Goal: Task Accomplishment & Management: Complete application form

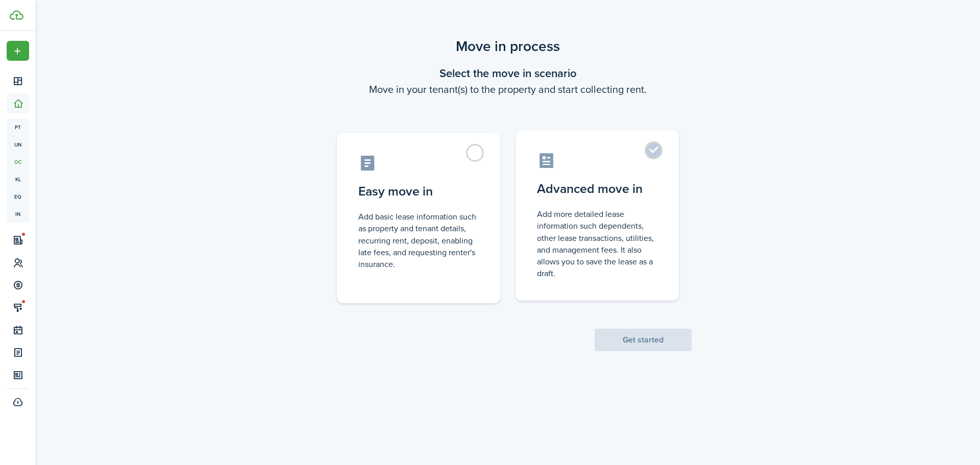
click at [657, 146] on label "Advanced move in Add more detailed lease information such dependents, other lea…" at bounding box center [596, 215] width 163 height 170
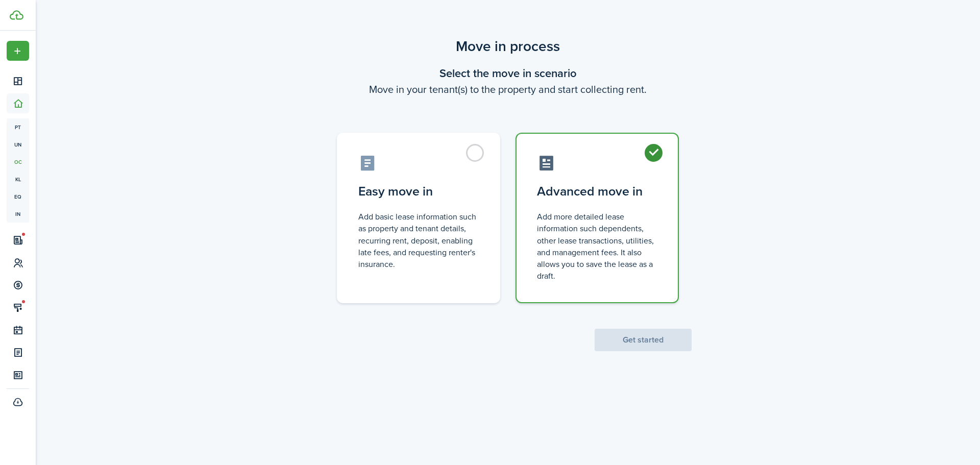
radio input "true"
click at [635, 345] on button "Get started" at bounding box center [642, 340] width 97 height 22
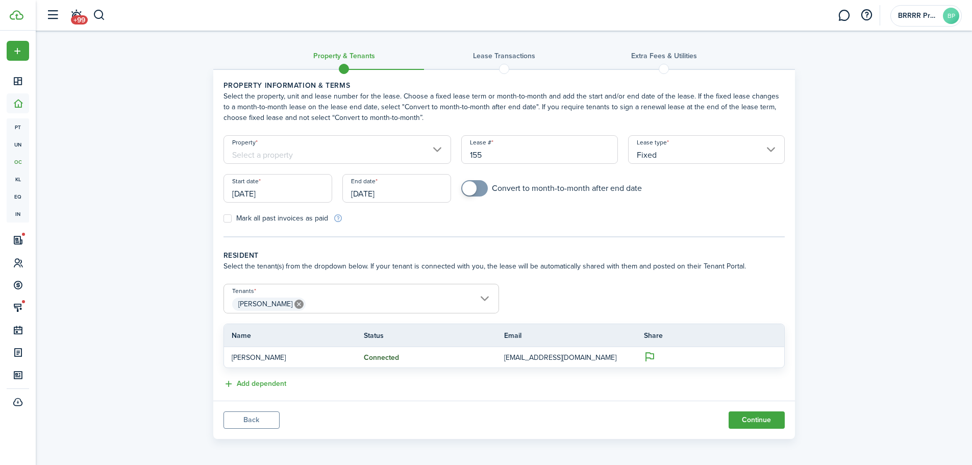
click at [373, 144] on input "Property" at bounding box center [338, 149] width 228 height 29
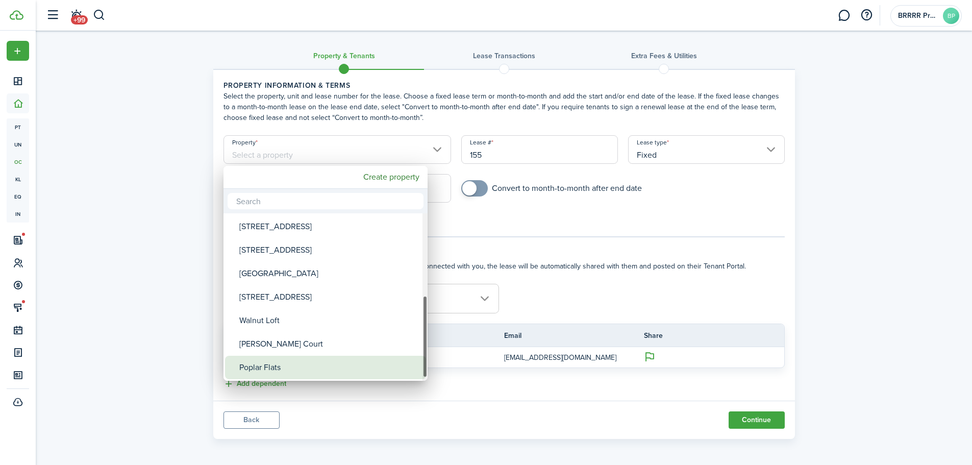
click at [274, 370] on div "Poplar Flats" at bounding box center [329, 367] width 181 height 23
type input "Poplar Flats"
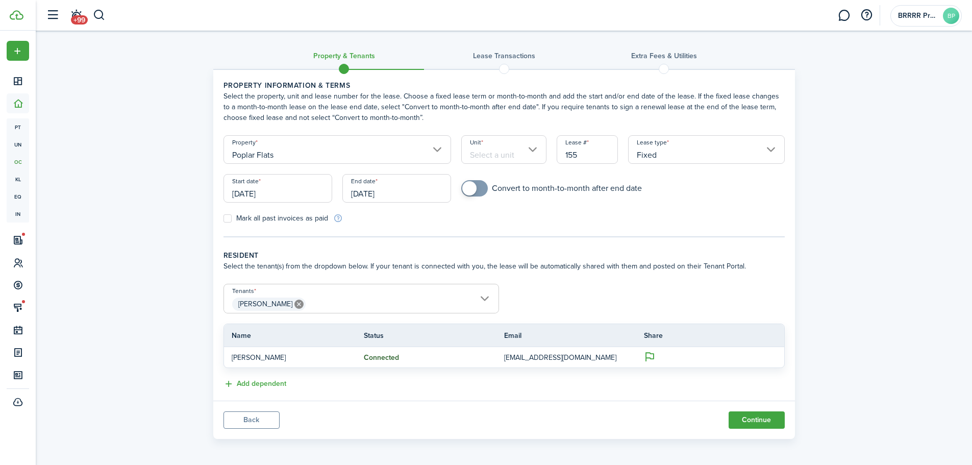
click at [490, 141] on input "Unit" at bounding box center [503, 149] width 85 height 29
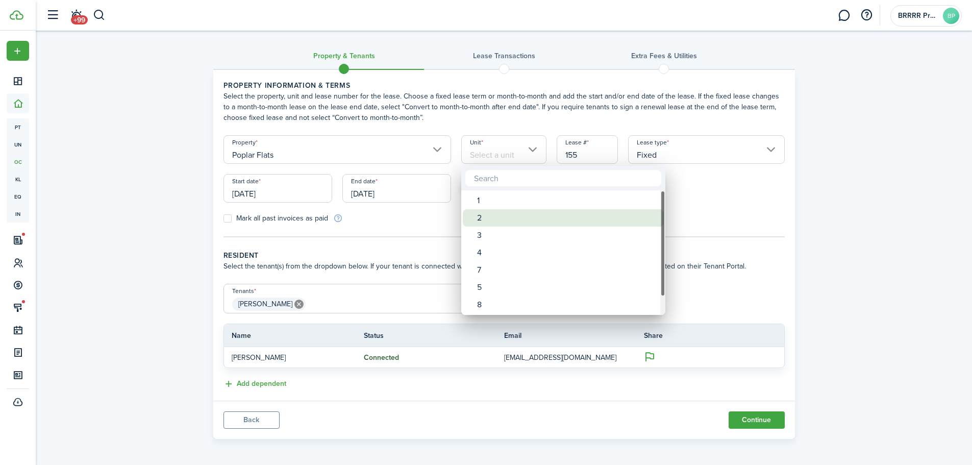
click at [485, 218] on div "2" at bounding box center [567, 217] width 181 height 17
type input "2"
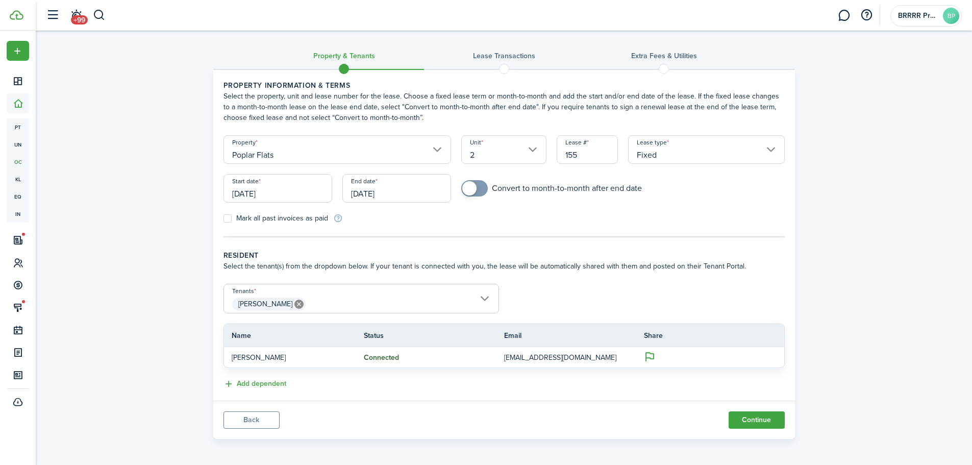
click at [151, 207] on div "Property & Tenants Lease Transactions Extra fees & Utilities Property informati…" at bounding box center [504, 237] width 936 height 413
checkbox input "true"
click at [480, 185] on span at bounding box center [474, 186] width 10 height 16
click at [750, 411] on button "Continue" at bounding box center [757, 417] width 56 height 17
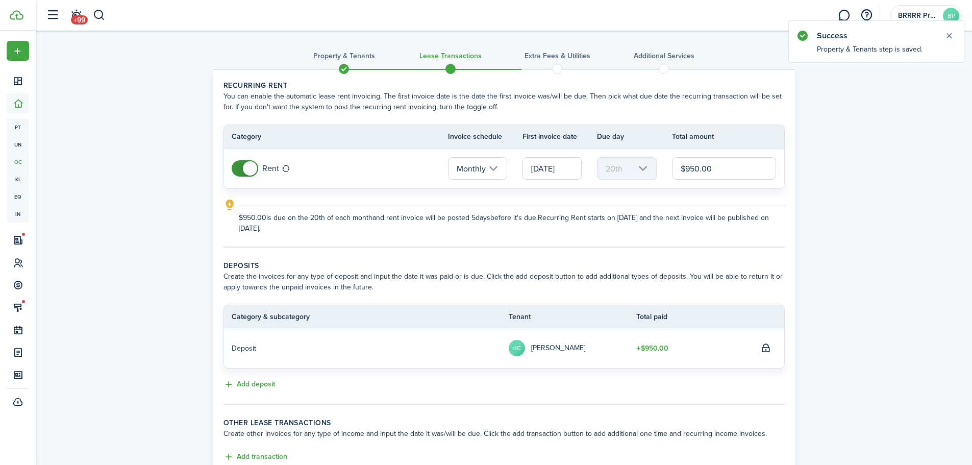
click at [563, 168] on input "[DATE]" at bounding box center [552, 168] width 59 height 22
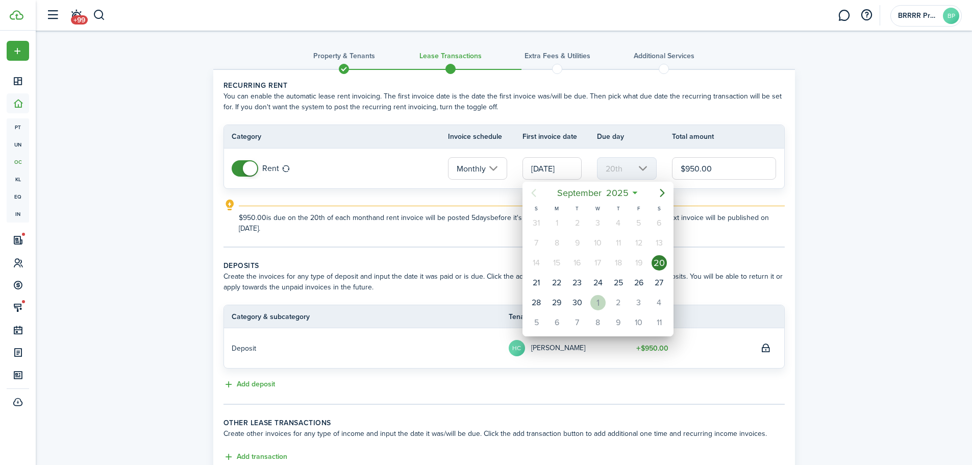
click at [601, 300] on div "1" at bounding box center [597, 302] width 15 height 15
type input "[DATE]"
type input "1st"
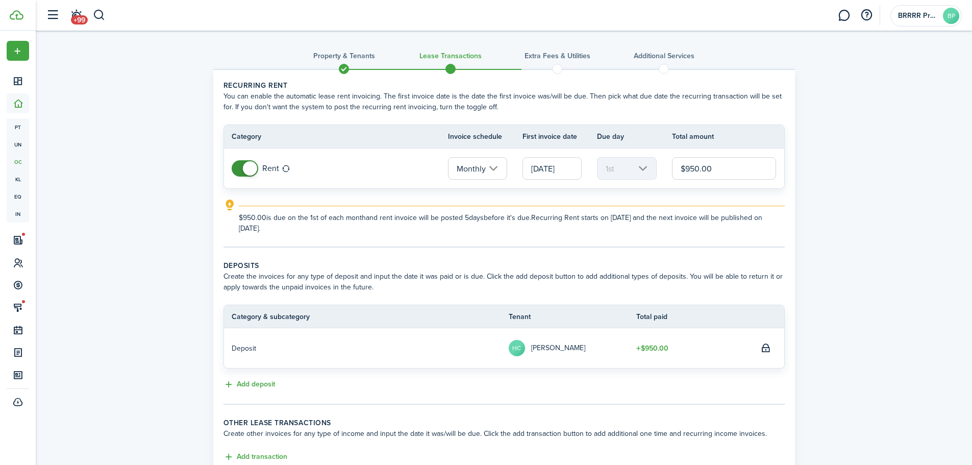
click at [598, 241] on tc-wizard-step "Recurring rent You can enable the automatic lease rent invoicing. The first inv…" at bounding box center [504, 163] width 561 height 167
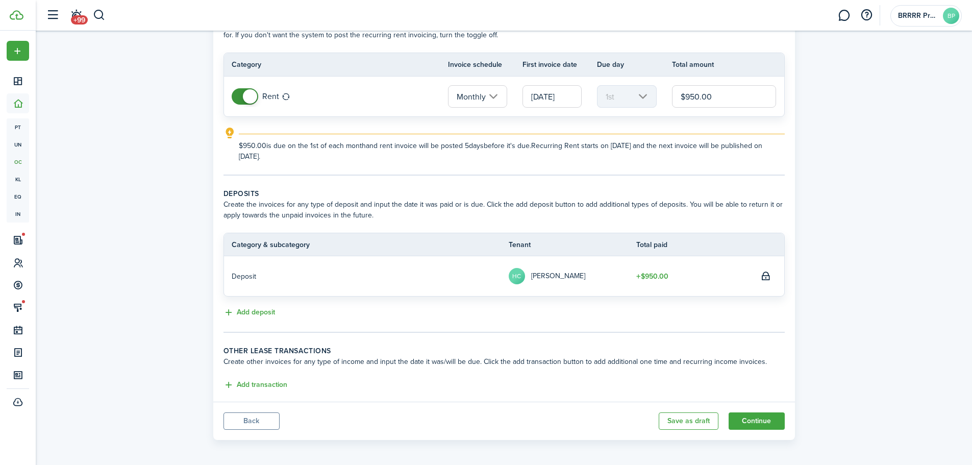
scroll to position [75, 0]
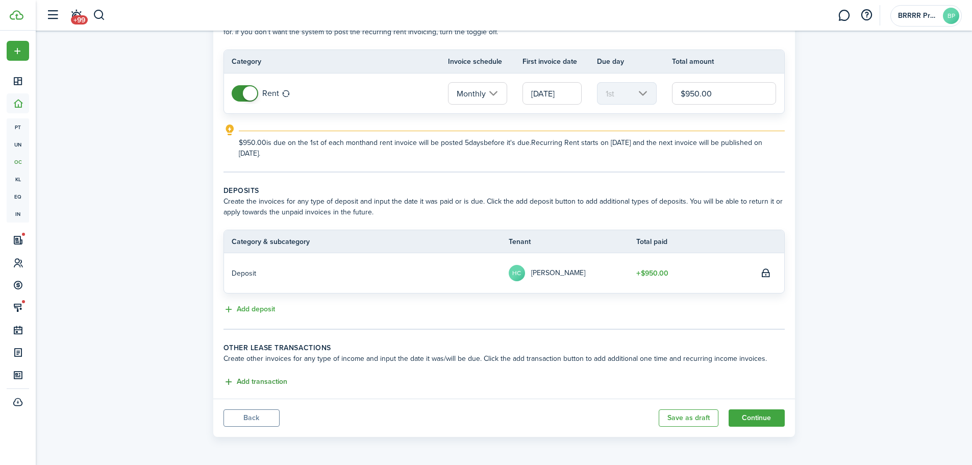
click at [250, 382] on button "Add transaction" at bounding box center [256, 382] width 64 height 12
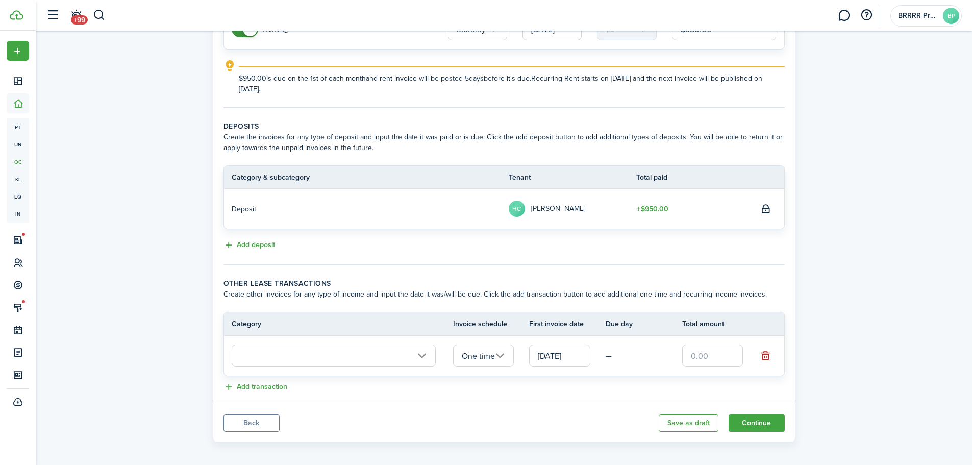
scroll to position [144, 0]
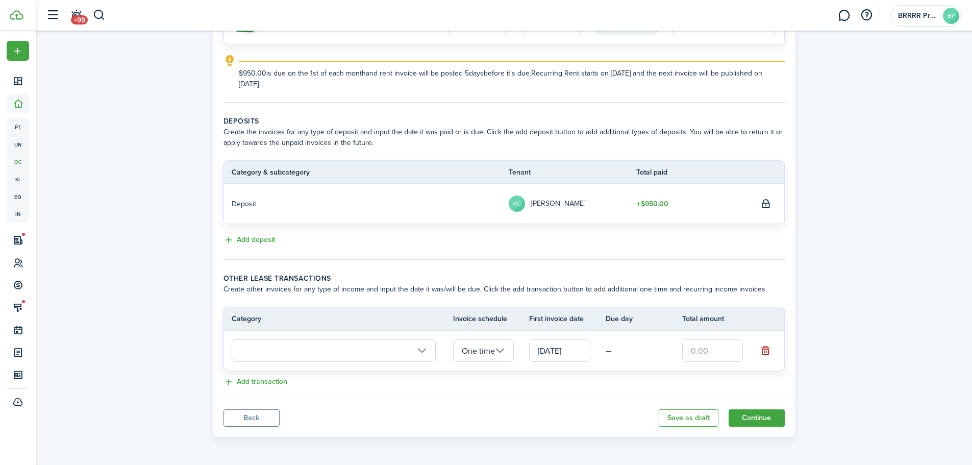
click at [305, 338] on tr "One time [DATE] —" at bounding box center [504, 351] width 560 height 40
click at [304, 351] on input "text" at bounding box center [334, 350] width 204 height 22
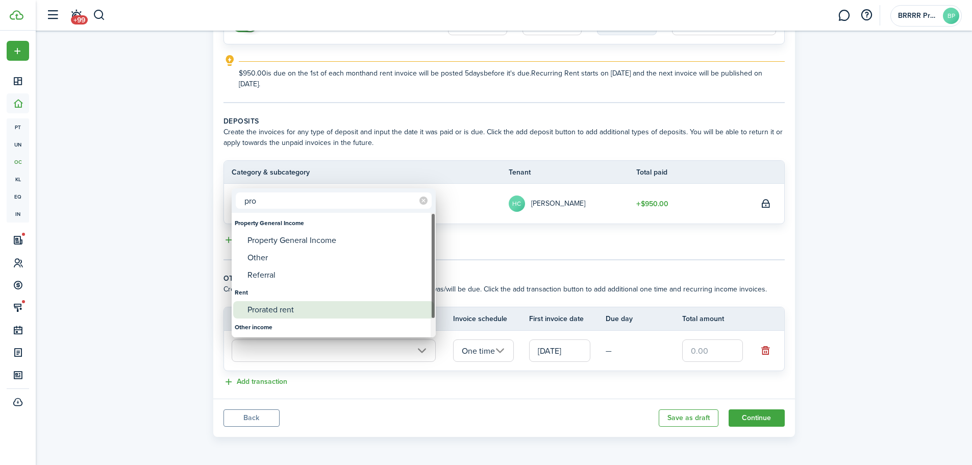
type input "pro"
click at [277, 306] on div "Prorated rent" at bounding box center [337, 309] width 181 height 17
type input "Rent / Prorated rent"
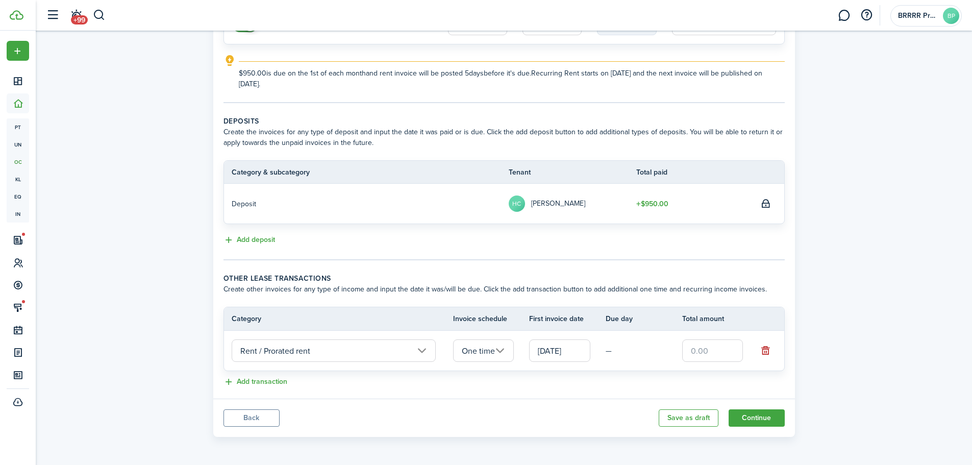
click at [748, 354] on td at bounding box center [720, 351] width 77 height 28
click at [729, 352] on input "text" at bounding box center [712, 350] width 61 height 22
type input "$250.00"
click at [763, 418] on button "Continue" at bounding box center [757, 417] width 56 height 17
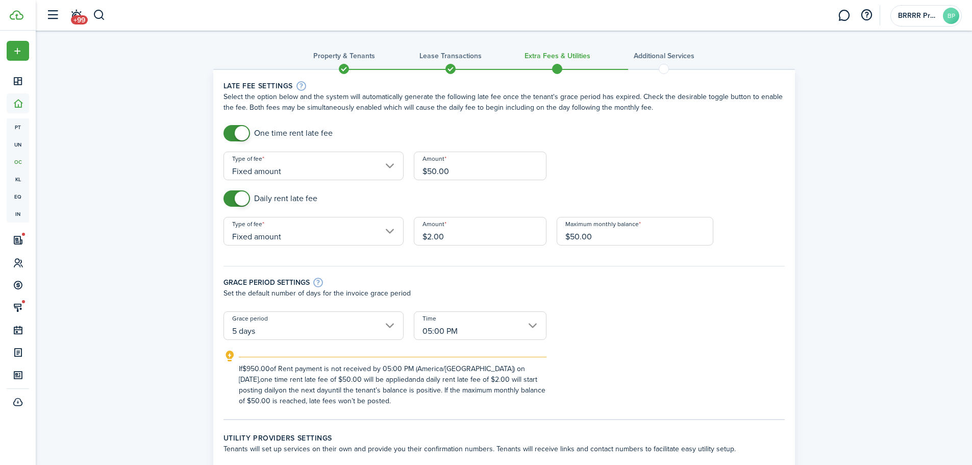
click at [390, 325] on input "5 days" at bounding box center [314, 325] width 180 height 29
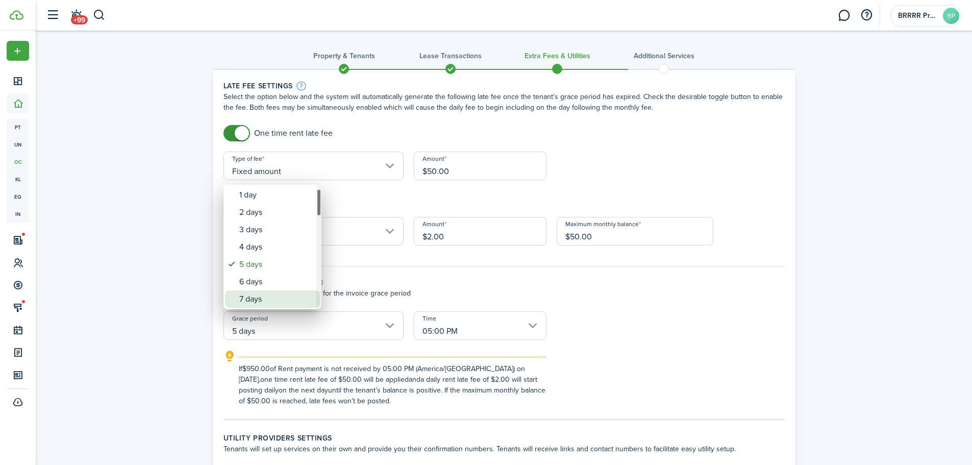
click at [259, 301] on div "7 days" at bounding box center [276, 298] width 75 height 17
type input "7 days"
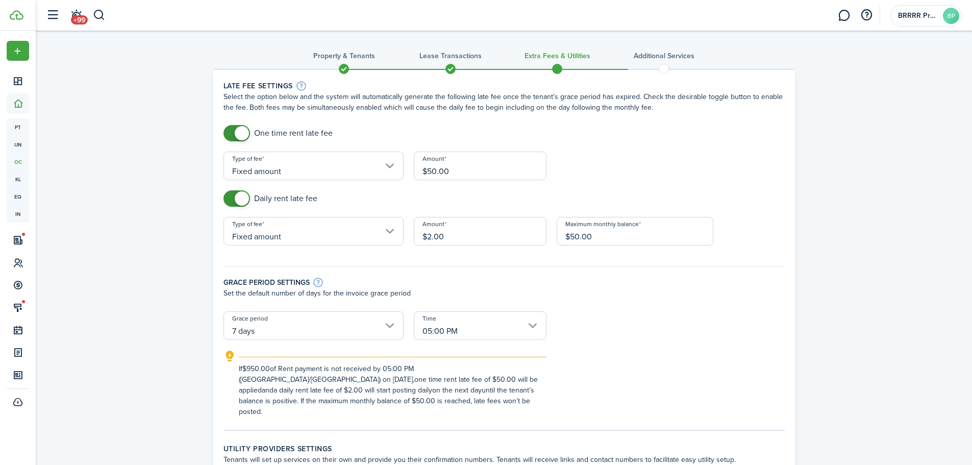
click at [501, 332] on input "05:00 PM" at bounding box center [480, 325] width 133 height 29
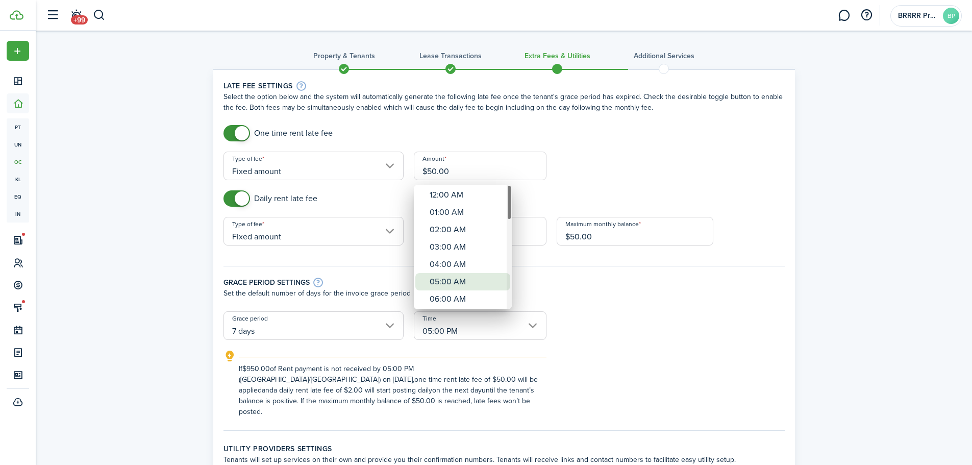
click at [453, 277] on div "05:00 AM" at bounding box center [467, 281] width 75 height 17
type input "05:00 AM"
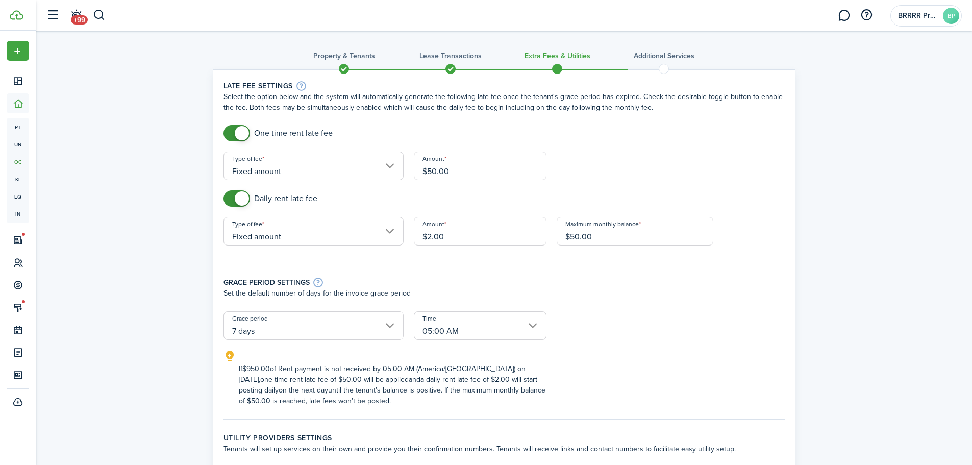
click at [615, 318] on form "One time rent late fee Type of fee Fixed amount Amount $50.00 Daily rent late f…" at bounding box center [504, 265] width 572 height 281
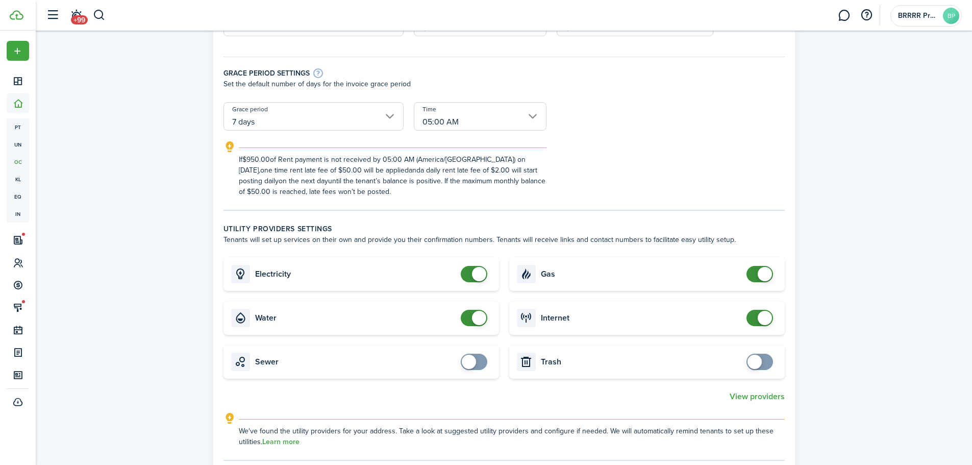
scroll to position [255, 0]
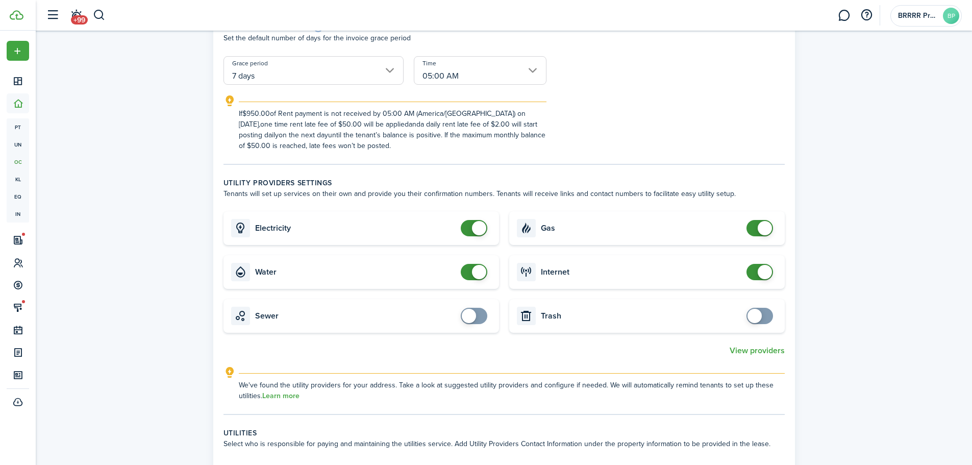
checkbox input "true"
click at [479, 317] on span at bounding box center [474, 316] width 10 height 16
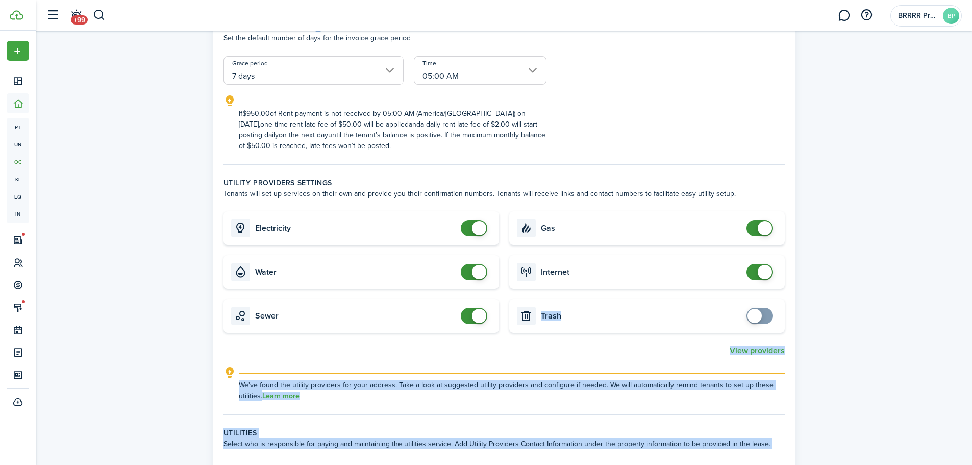
checkbox input "true"
click at [765, 317] on span at bounding box center [760, 316] width 10 height 16
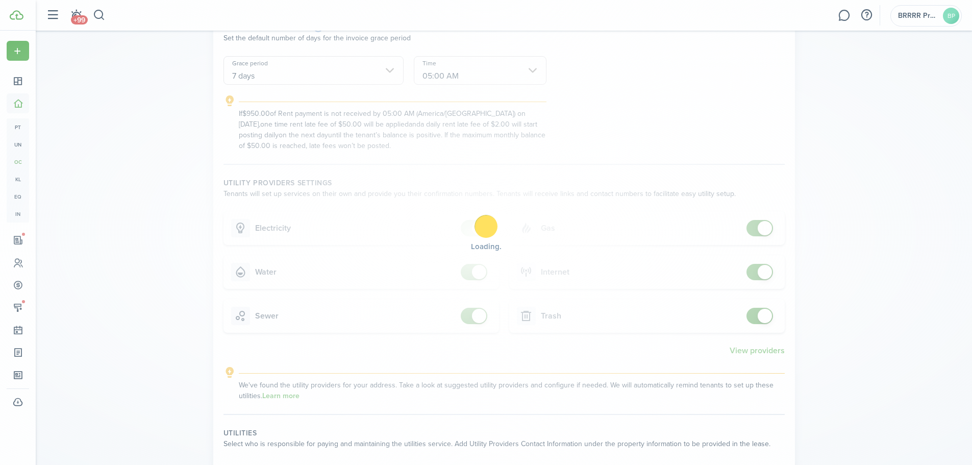
click at [821, 263] on div "Loading" at bounding box center [486, 232] width 972 height 465
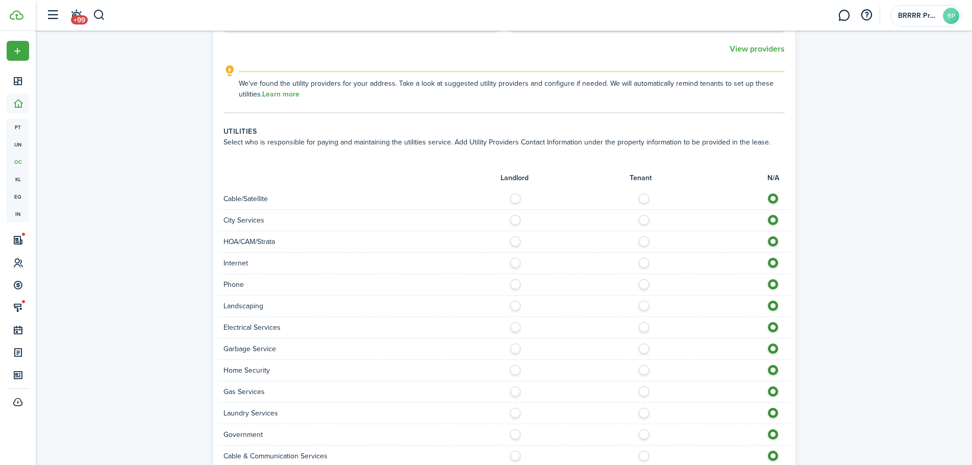
scroll to position [612, 0]
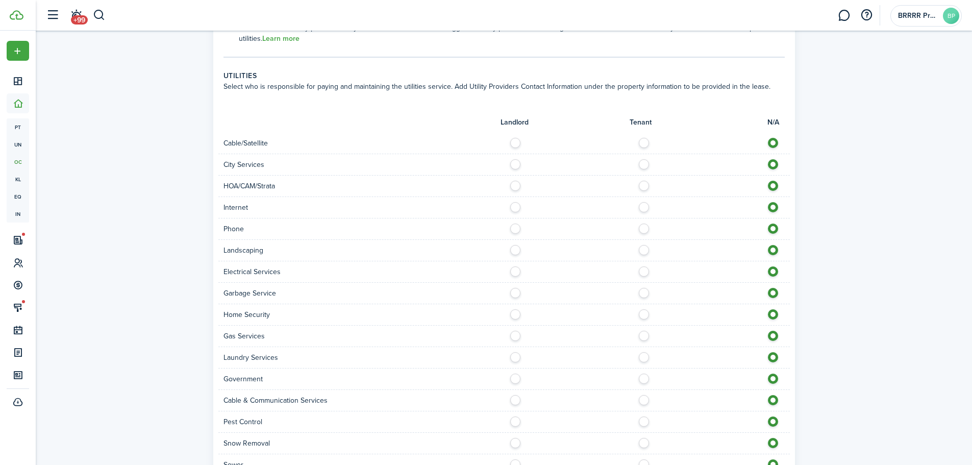
click at [642, 140] on label at bounding box center [647, 140] width 18 height 5
radio input "true"
click at [643, 164] on label at bounding box center [647, 161] width 18 height 5
radio input "true"
click at [645, 207] on label at bounding box center [647, 204] width 18 height 5
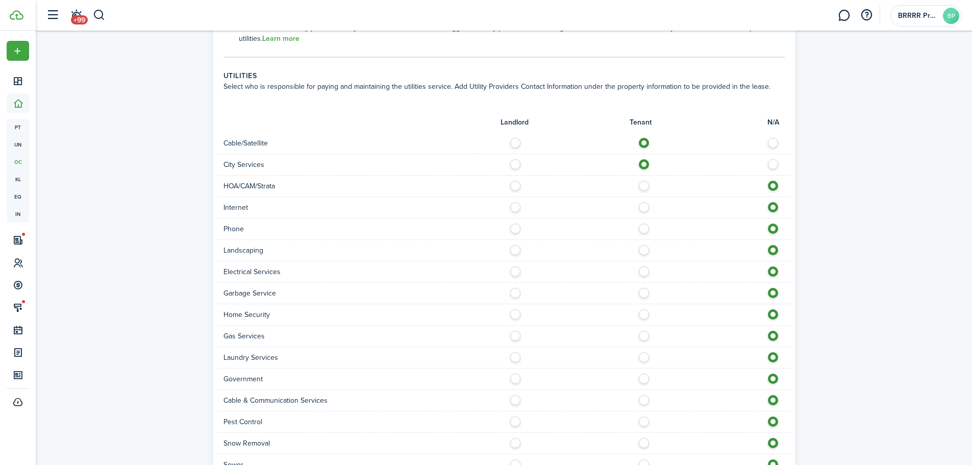
radio input "true"
click at [642, 229] on label at bounding box center [647, 226] width 18 height 5
radio input "true"
click at [641, 250] on label at bounding box center [647, 247] width 18 height 5
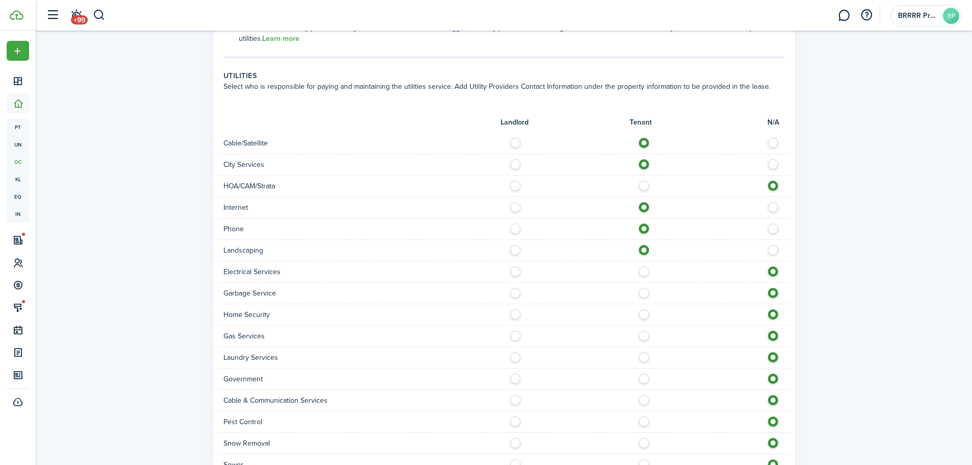
click at [772, 250] on label at bounding box center [776, 247] width 18 height 5
radio input "false"
radio input "true"
click at [642, 271] on label at bounding box center [647, 268] width 18 height 5
radio input "true"
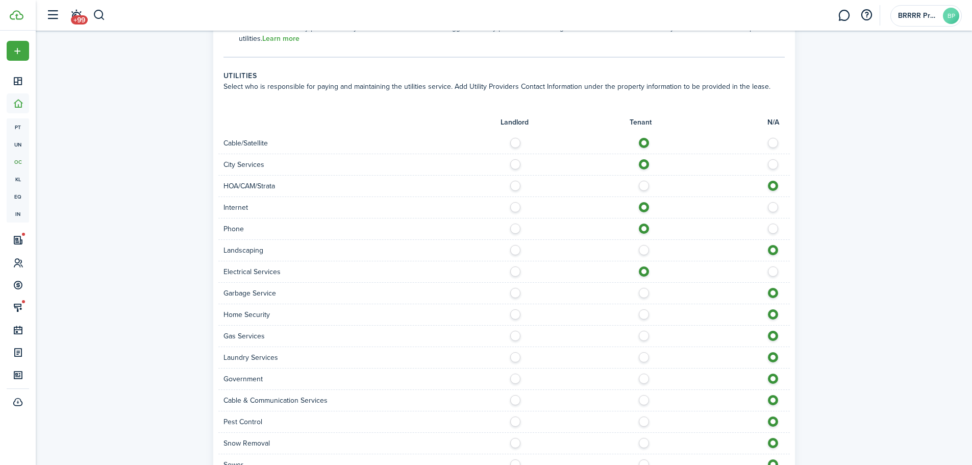
click at [646, 293] on label at bounding box center [647, 290] width 18 height 5
radio input "true"
click at [646, 314] on label at bounding box center [647, 311] width 18 height 5
radio input "true"
click at [643, 336] on label at bounding box center [647, 333] width 18 height 5
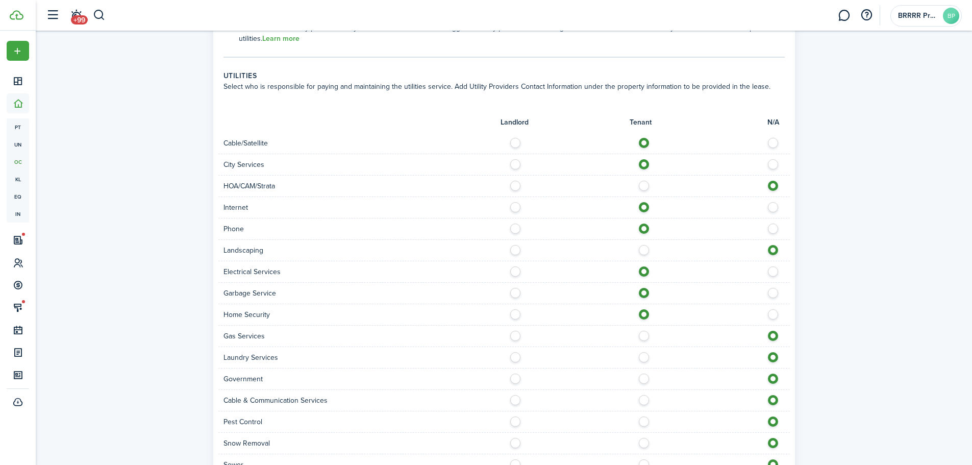
radio input "true"
click at [640, 357] on label at bounding box center [647, 354] width 18 height 5
radio input "true"
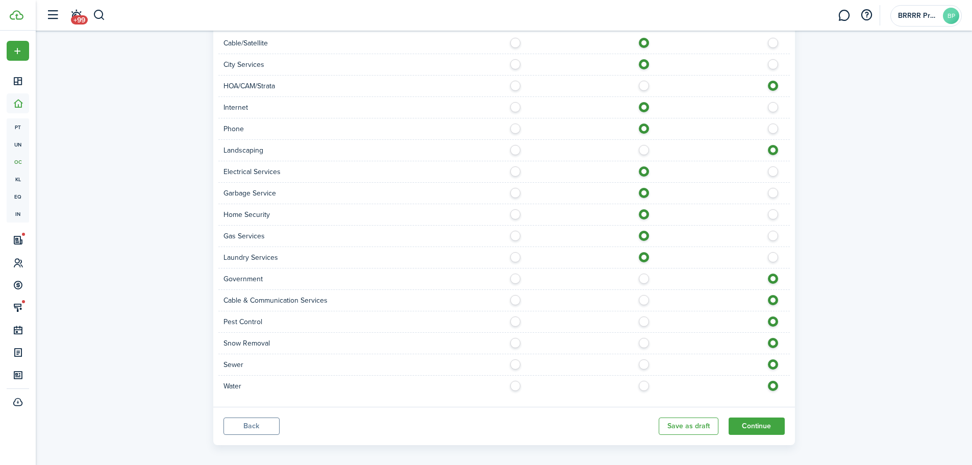
scroll to position [714, 0]
click at [644, 298] on label at bounding box center [647, 295] width 18 height 5
radio input "true"
click at [643, 329] on div "Pest Control" at bounding box center [504, 319] width 572 height 21
click at [643, 341] on label at bounding box center [647, 338] width 18 height 5
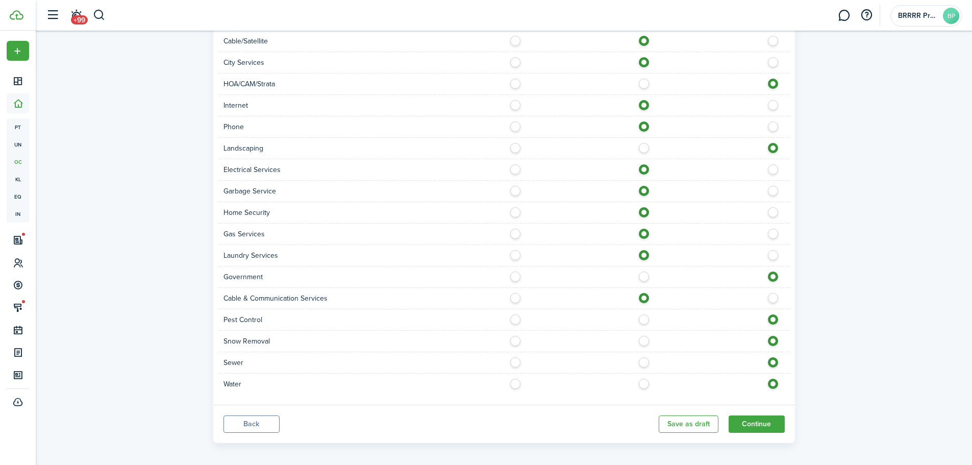
radio input "true"
click at [640, 319] on label at bounding box center [647, 316] width 18 height 5
radio input "true"
click at [644, 362] on label at bounding box center [647, 359] width 18 height 5
radio input "true"
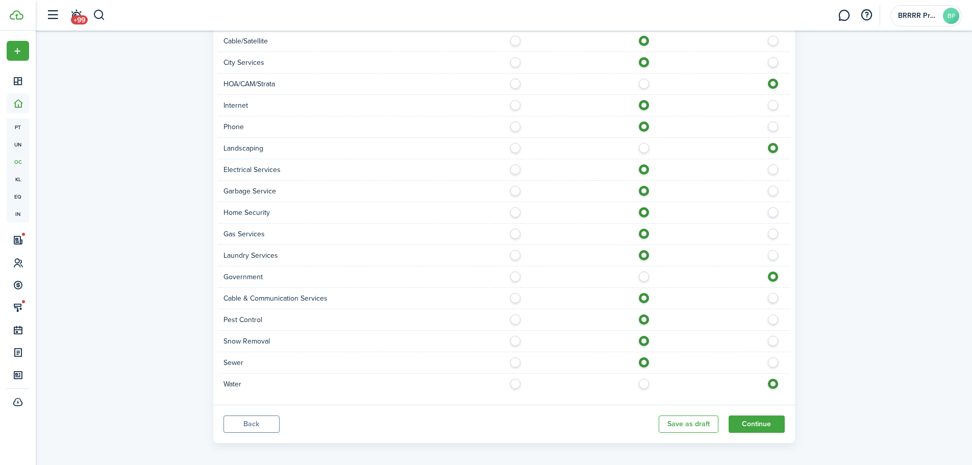
click at [641, 383] on label at bounding box center [647, 381] width 18 height 5
radio input "true"
click at [761, 425] on button "Continue" at bounding box center [757, 423] width 56 height 17
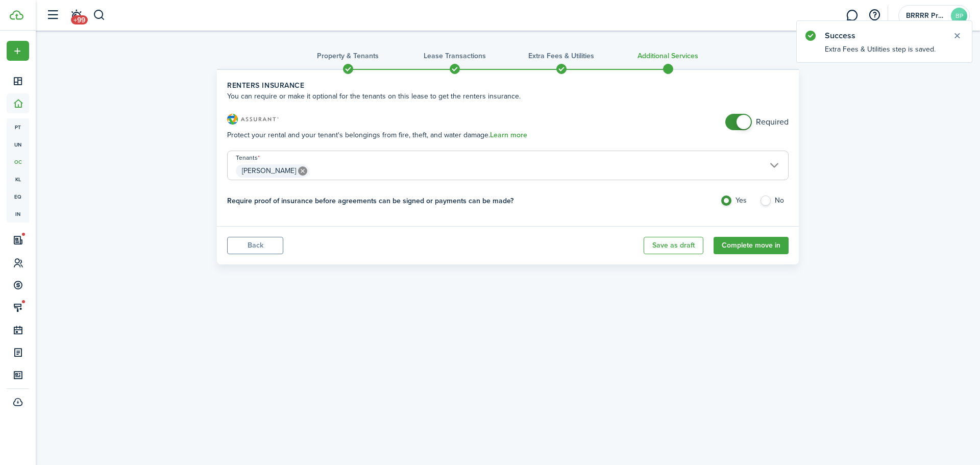
click at [760, 199] on label "No" at bounding box center [773, 202] width 29 height 15
radio input "false"
radio input "true"
click at [753, 246] on button "Complete move in" at bounding box center [750, 245] width 75 height 17
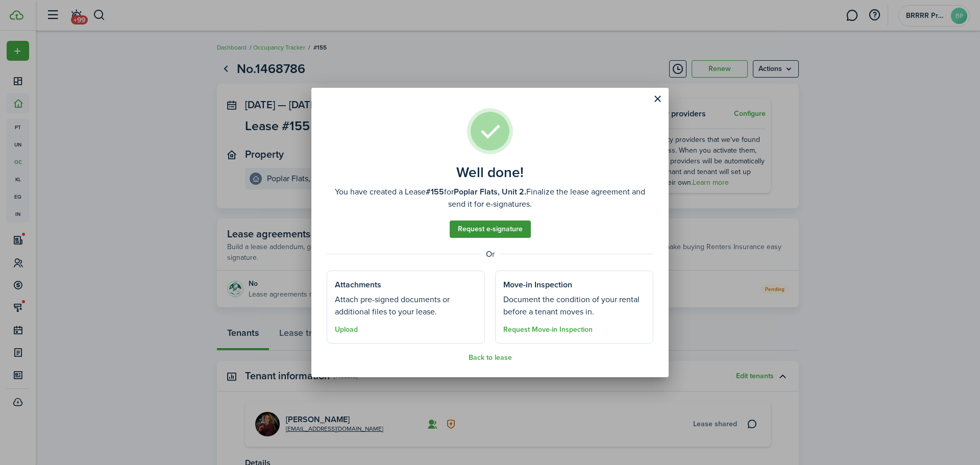
click at [484, 226] on link "Request e-signature" at bounding box center [490, 228] width 81 height 17
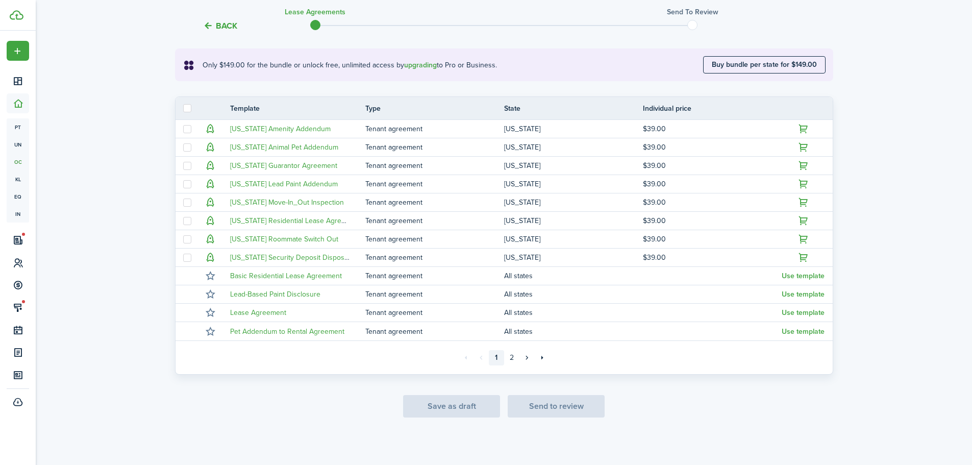
scroll to position [180, 0]
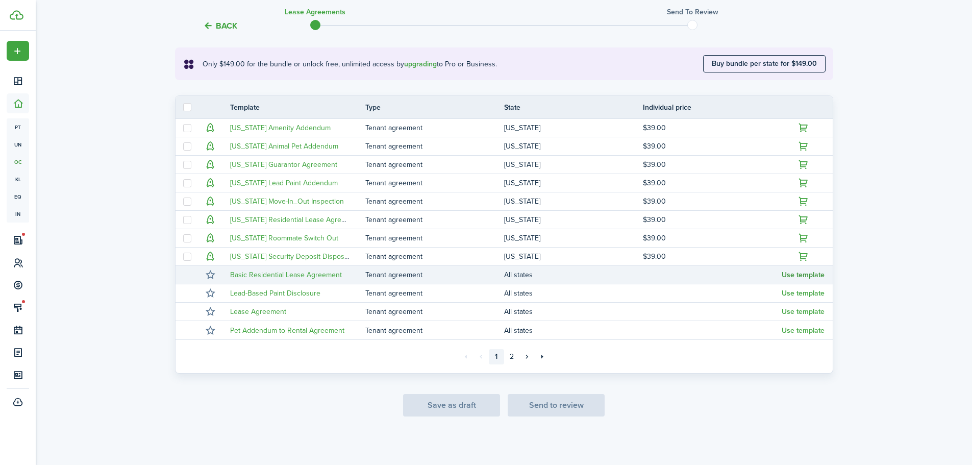
click at [799, 274] on button "Use template" at bounding box center [803, 275] width 43 height 8
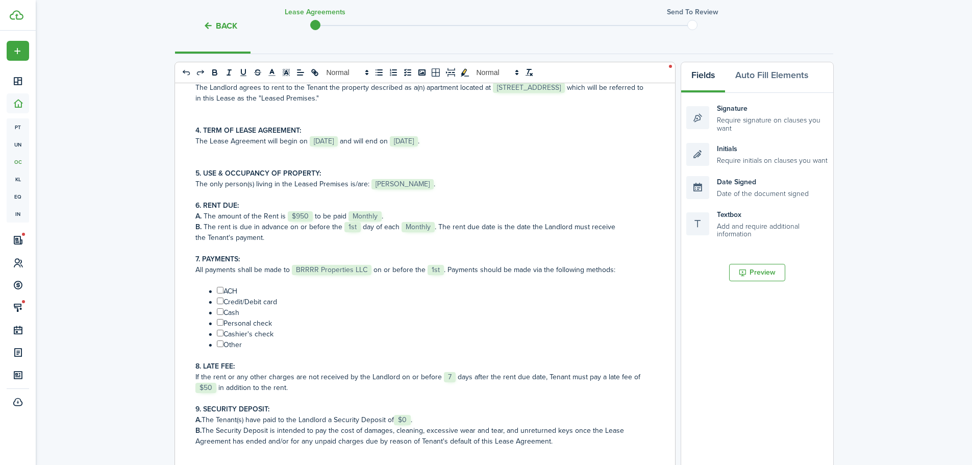
scroll to position [255, 0]
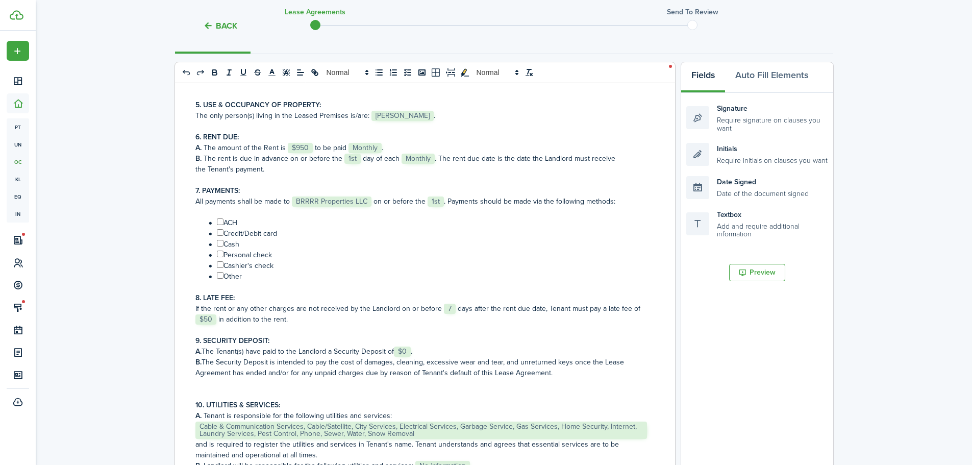
click at [219, 220] on input "﻿ ﻿" at bounding box center [220, 221] width 7 height 7
checkbox input "true"
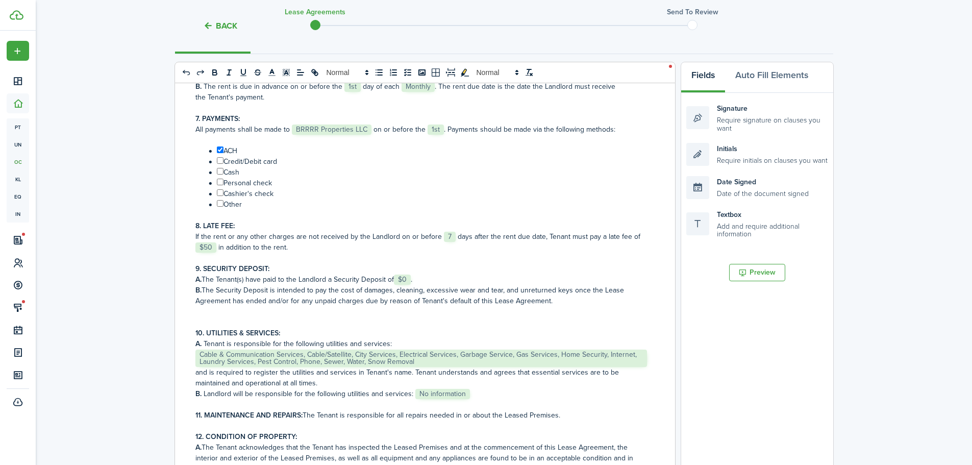
scroll to position [357, 0]
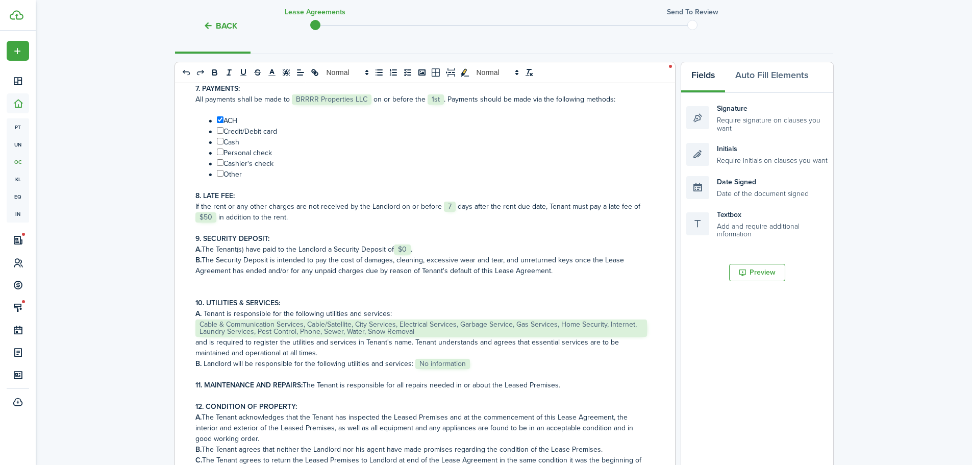
click at [395, 251] on p "A. The Tenant(s) have paid to the Landlord a Security Deposit of ﻿ $0 ﻿." at bounding box center [421, 249] width 452 height 11
click at [490, 243] on p "9. SECURITY DEPOSIT:" at bounding box center [421, 238] width 452 height 11
click at [396, 248] on p "A. The Tenant(s) have paid to the Landlord a Security Deposit of 950﻿." at bounding box center [421, 249] width 452 height 11
click at [544, 235] on p "9. SECURITY DEPOSIT:" at bounding box center [421, 238] width 452 height 11
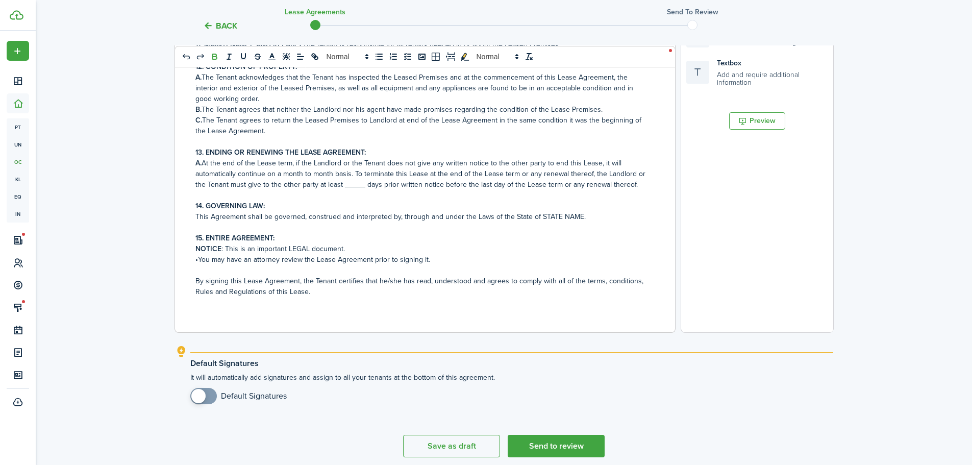
scroll to position [329, 0]
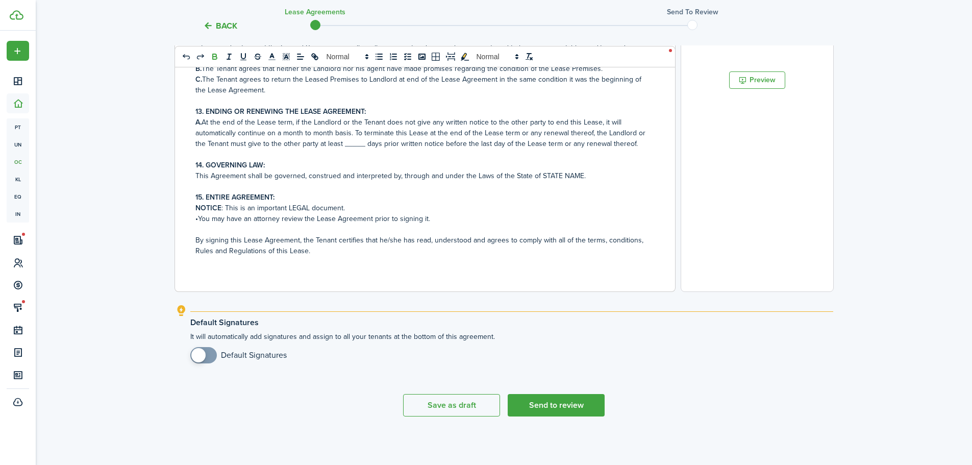
checkbox input "true"
click at [206, 354] on span at bounding box center [204, 355] width 10 height 16
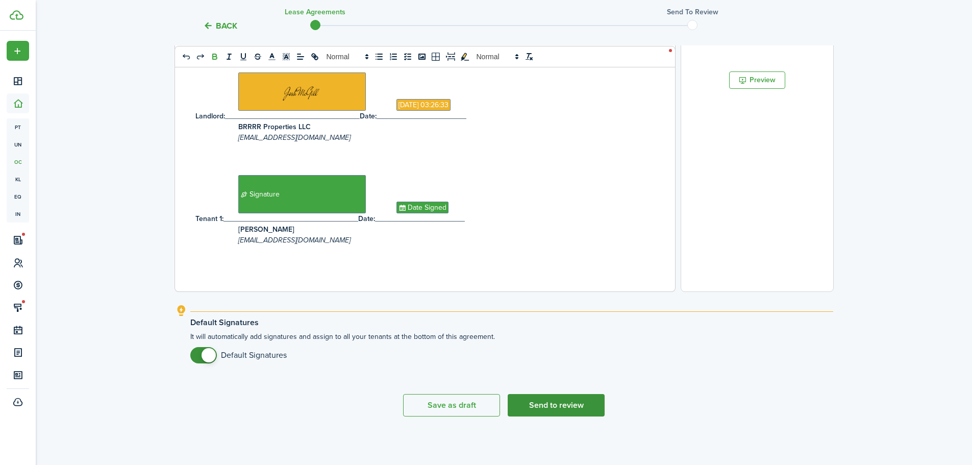
click at [554, 404] on button "Send to review" at bounding box center [556, 405] width 97 height 22
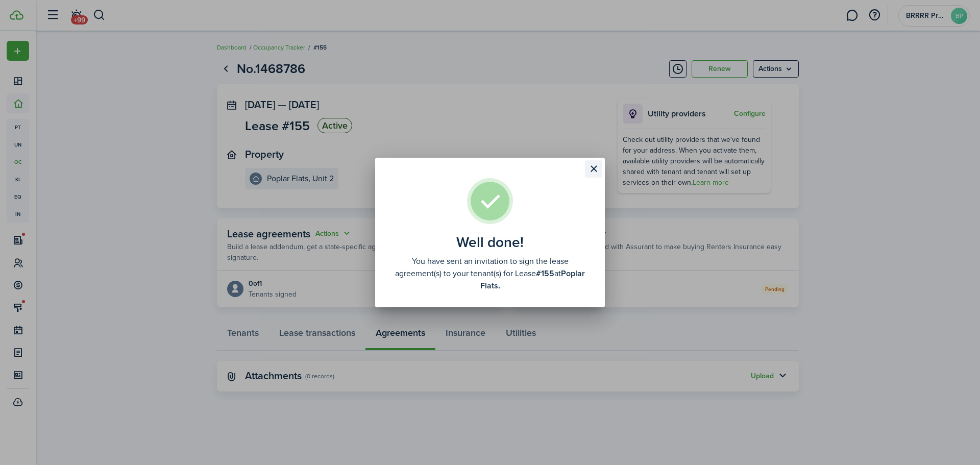
click at [591, 164] on button "Close modal" at bounding box center [593, 168] width 17 height 17
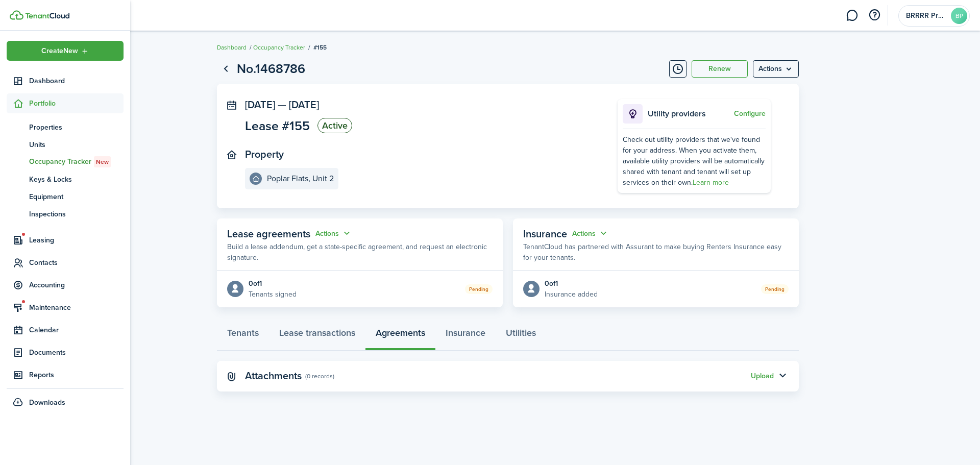
click at [13, 16] on img at bounding box center [17, 15] width 14 height 10
